Goal: Task Accomplishment & Management: Manage account settings

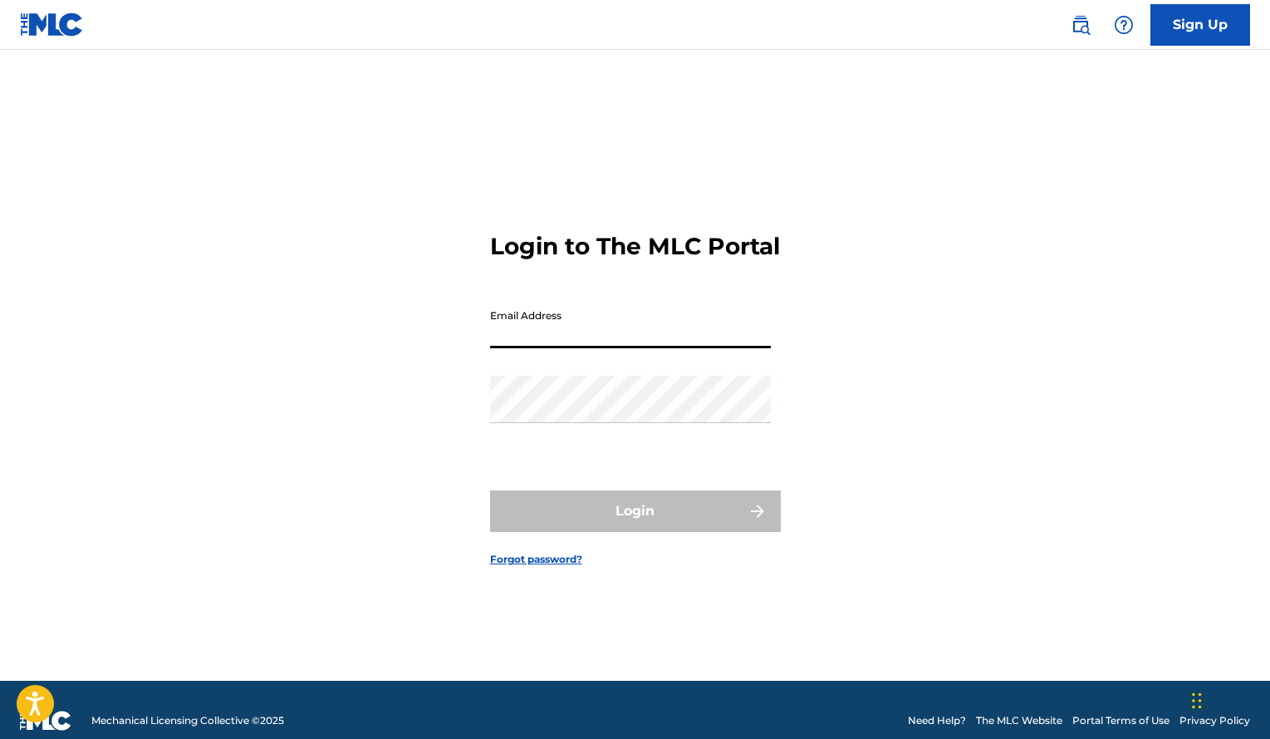
click at [624, 344] on input "Email Address" at bounding box center [630, 324] width 281 height 47
type input "[EMAIL_ADDRESS][DOMAIN_NAME]"
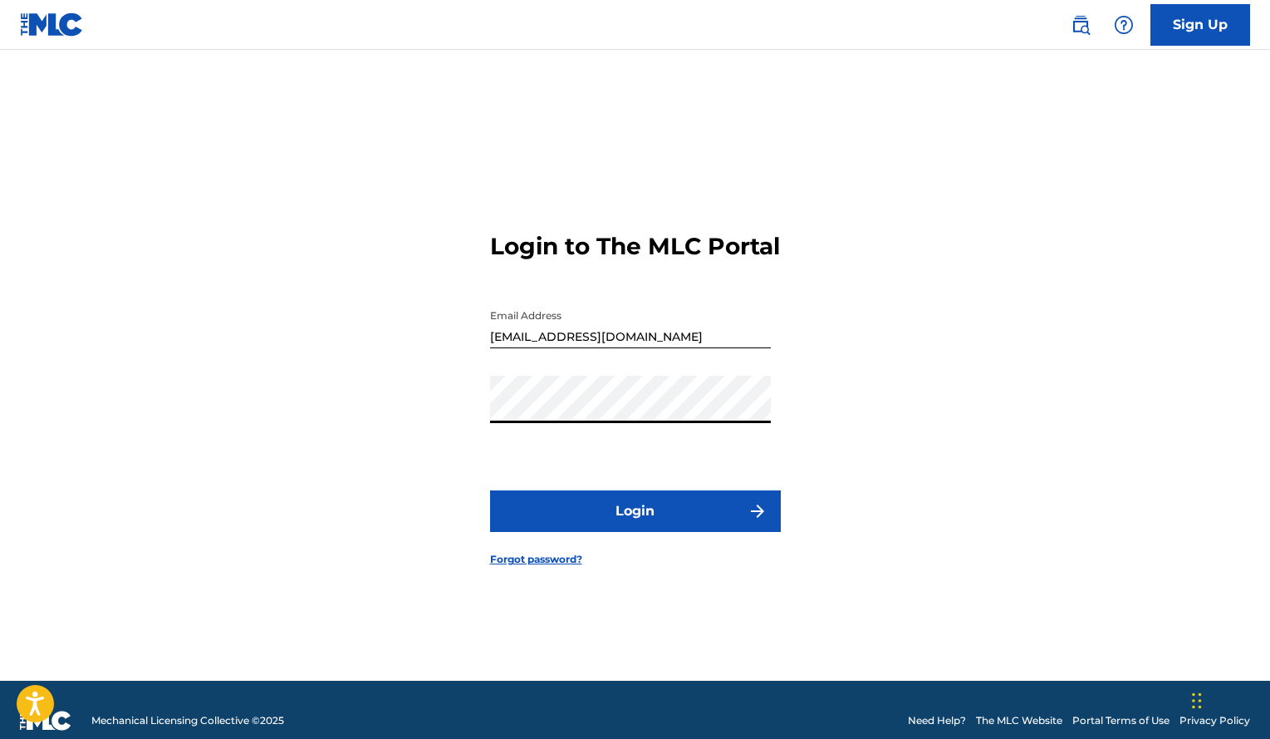
click at [490, 490] on button "Login" at bounding box center [635, 511] width 291 height 42
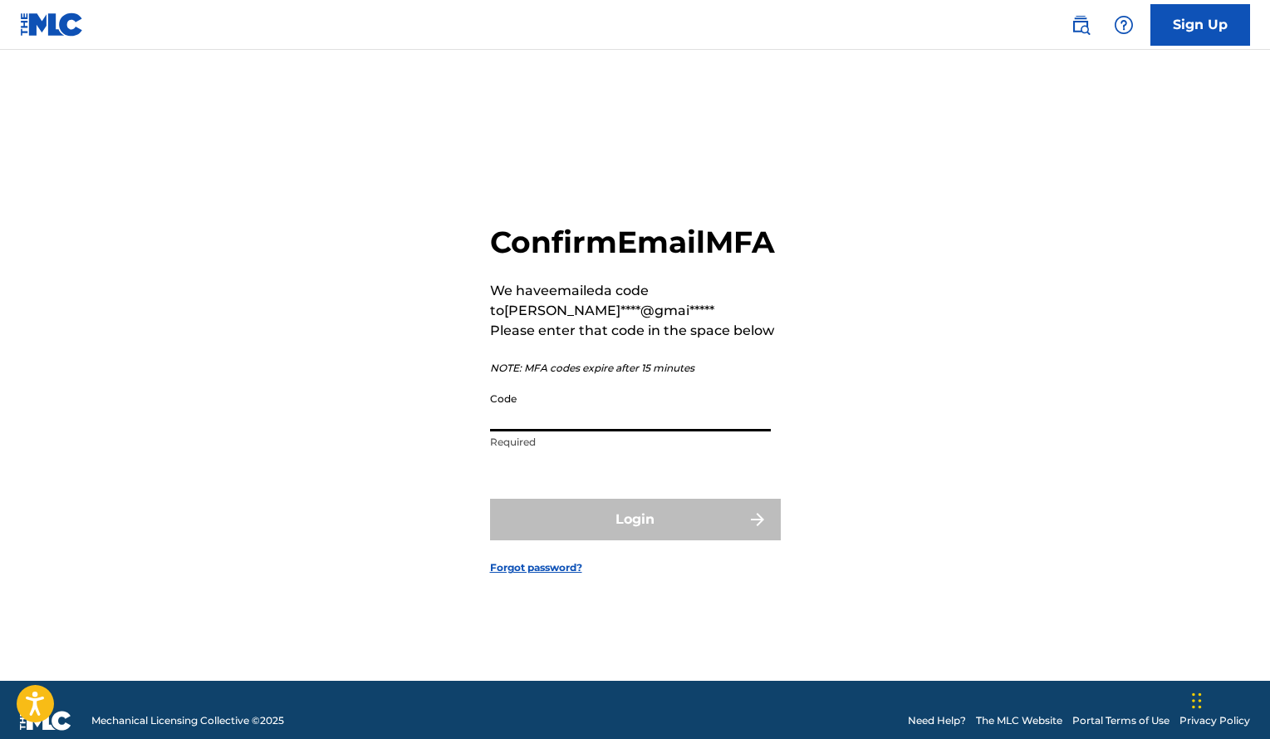
click at [697, 413] on input "Code" at bounding box center [630, 407] width 281 height 47
paste input "238083"
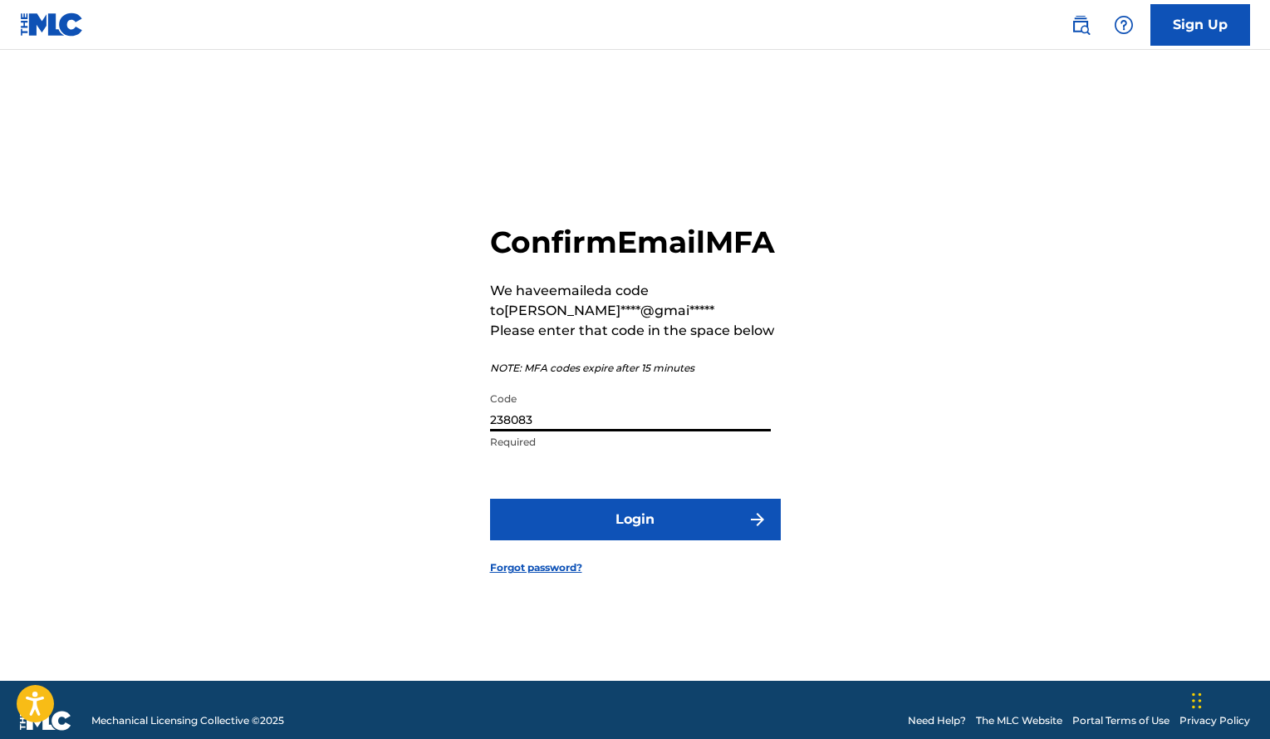
type input "238083"
click at [490, 498] on button "Login" at bounding box center [635, 519] width 291 height 42
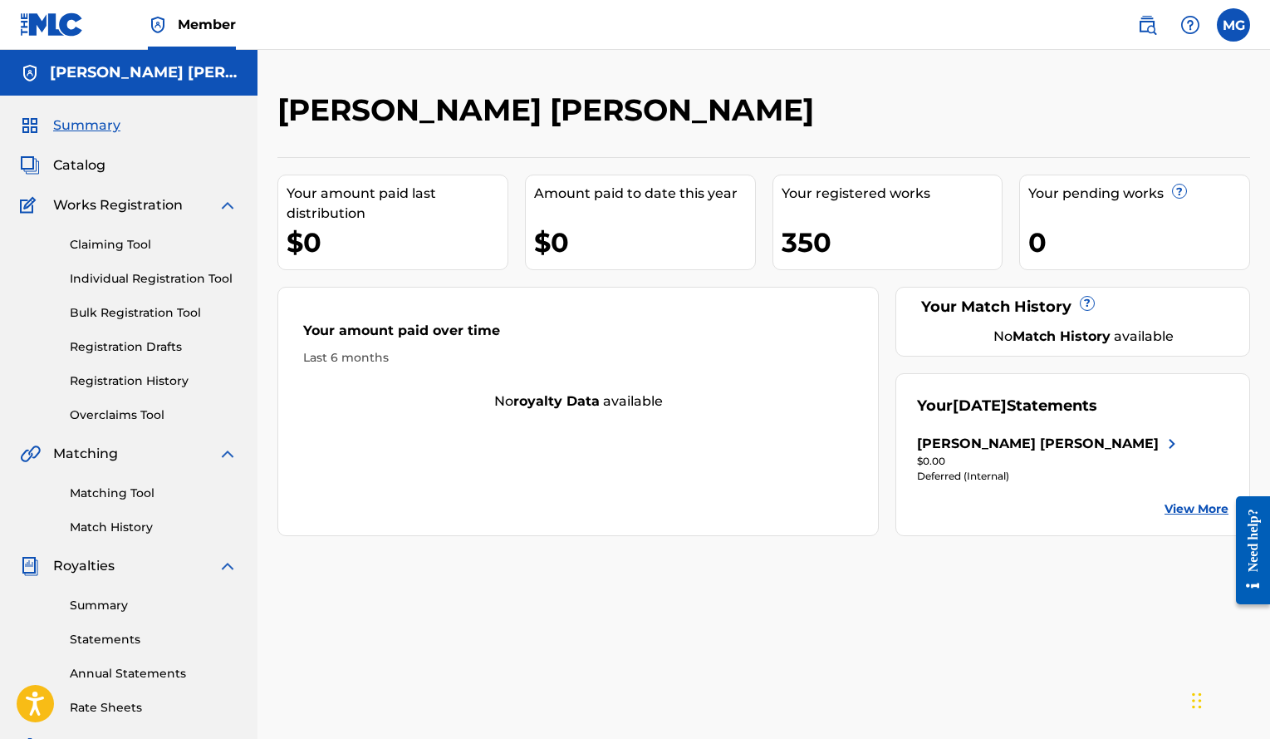
click at [1188, 515] on link "View More" at bounding box center [1197, 508] width 64 height 17
